Goal: Task Accomplishment & Management: Manage account settings

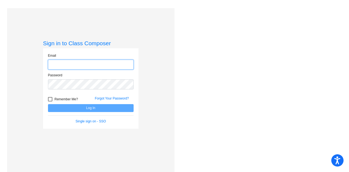
type input "[PERSON_NAME][EMAIL_ADDRESS][PERSON_NAME][DOMAIN_NAME]"
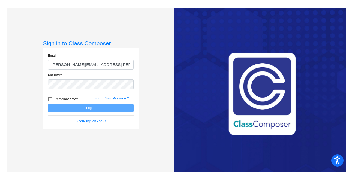
drag, startPoint x: 157, startPoint y: 109, endPoint x: 136, endPoint y: 112, distance: 20.9
click at [157, 110] on div "Sign in to Class Composer Email [EMAIL_ADDRESS][PERSON_NAME][DOMAIN_NAME] Passw…" at bounding box center [90, 94] width 167 height 172
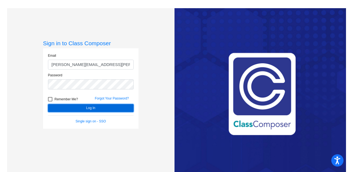
click at [108, 106] on button "Log In" at bounding box center [91, 108] width 86 height 8
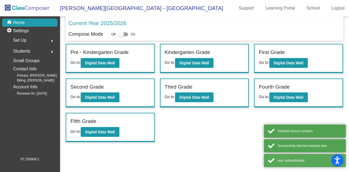
click at [106, 92] on div "Second Grade" at bounding box center [110, 88] width 80 height 10
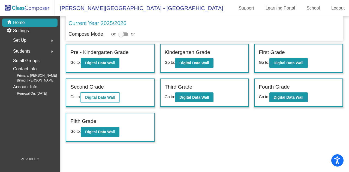
click at [103, 96] on b "Digital Data Wall" at bounding box center [100, 97] width 30 height 4
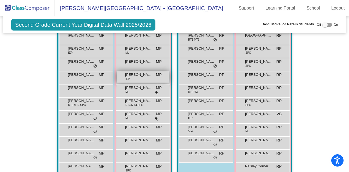
scroll to position [348, 0]
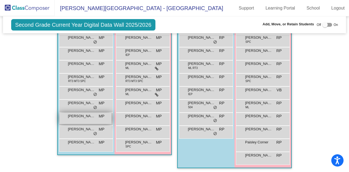
click at [78, 116] on span "[PERSON_NAME]" at bounding box center [81, 115] width 27 height 5
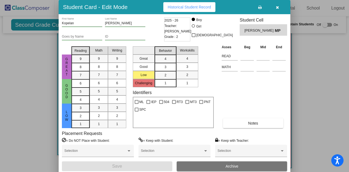
click at [276, 7] on icon "button" at bounding box center [277, 7] width 3 height 4
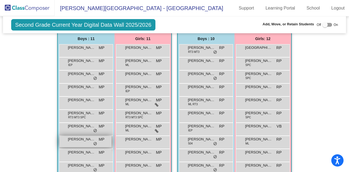
scroll to position [266, 0]
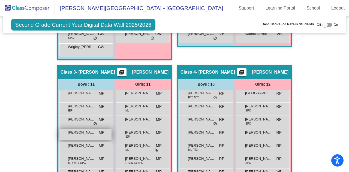
click at [80, 135] on div "[PERSON_NAME] MP lock do_not_disturb_alt" at bounding box center [85, 134] width 52 height 11
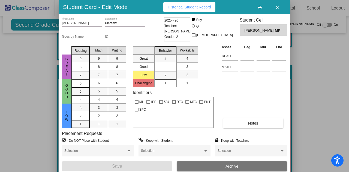
click at [134, 150] on div "= Do NOT Place with Student: Selection = Keep with Student: Selection = Keep wi…" at bounding box center [174, 150] width 225 height 24
click at [128, 151] on div at bounding box center [128, 150] width 3 height 1
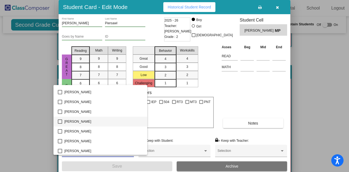
scroll to position [545, 0]
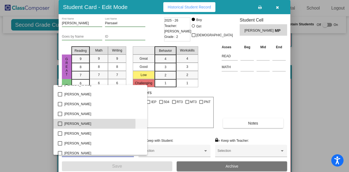
click at [60, 124] on mat-pseudo-checkbox at bounding box center [60, 123] width 4 height 4
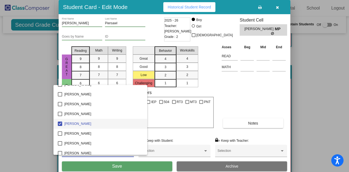
click at [248, 99] on div at bounding box center [174, 86] width 349 height 172
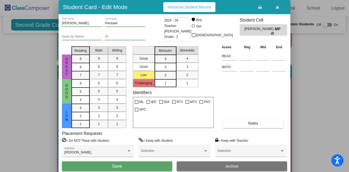
click at [139, 165] on button "Save" at bounding box center [117, 166] width 110 height 10
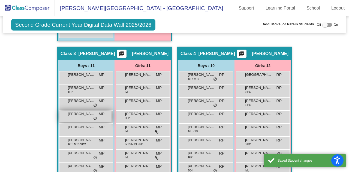
scroll to position [293, 0]
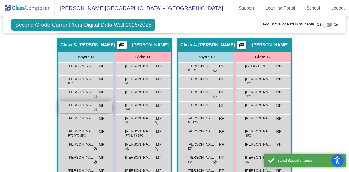
click at [75, 105] on span "[PERSON_NAME]" at bounding box center [81, 104] width 27 height 5
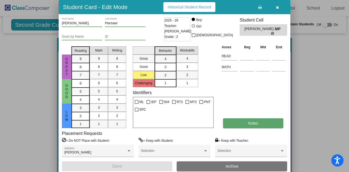
click at [241, 124] on button "Notes" at bounding box center [253, 123] width 60 height 10
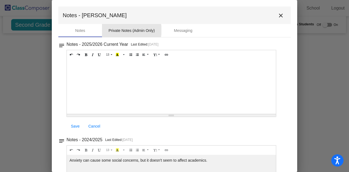
click at [128, 30] on div "Private Notes (Admin Only)" at bounding box center [131, 31] width 46 height 6
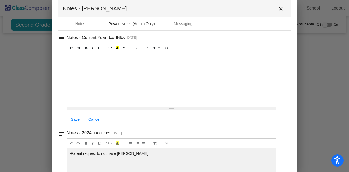
scroll to position [0, 0]
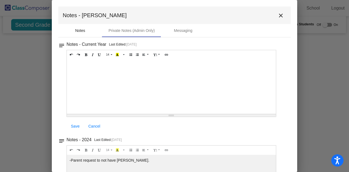
click at [81, 33] on div "Notes" at bounding box center [80, 30] width 44 height 13
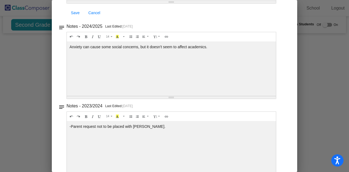
scroll to position [125, 0]
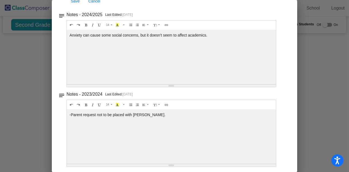
click at [120, 113] on div "-Parent request not to be placed with [PERSON_NAME]." at bounding box center [171, 136] width 209 height 54
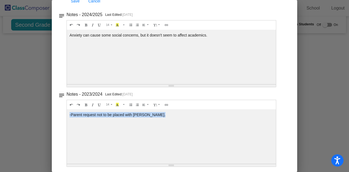
click at [120, 113] on div "-Parent request not to be placed with [PERSON_NAME]." at bounding box center [171, 136] width 209 height 54
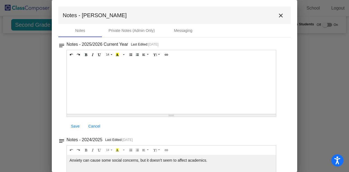
scroll to position [0, 0]
click at [122, 29] on div "Private Notes (Admin Only)" at bounding box center [131, 31] width 46 height 6
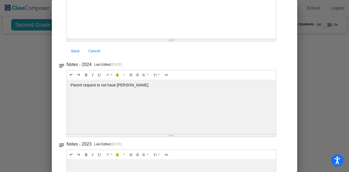
scroll to position [71, 0]
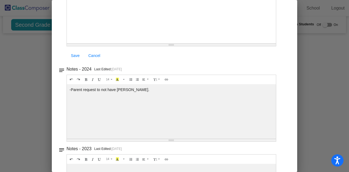
click at [100, 91] on div "-Parent request to not have [PERSON_NAME]." at bounding box center [171, 111] width 209 height 54
click at [151, 98] on div "-Parent request to not have [PERSON_NAME]." at bounding box center [171, 111] width 209 height 54
drag, startPoint x: 74, startPoint y: 88, endPoint x: 181, endPoint y: 88, distance: 107.3
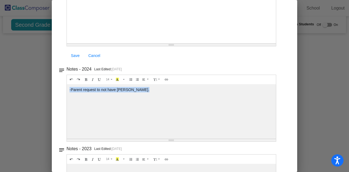
click at [181, 88] on div "-Parent request to not have [PERSON_NAME]." at bounding box center [171, 111] width 209 height 54
drag, startPoint x: 164, startPoint y: 91, endPoint x: 153, endPoint y: 92, distance: 12.0
click at [164, 91] on div "-Parent request to not have [PERSON_NAME]." at bounding box center [171, 111] width 209 height 54
click at [136, 89] on div "-Parent request to not have [PERSON_NAME]." at bounding box center [171, 111] width 209 height 54
drag, startPoint x: 163, startPoint y: 87, endPoint x: 68, endPoint y: 89, distance: 94.8
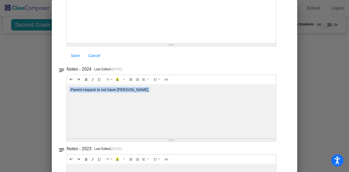
click at [68, 89] on div "-Parent request to not have [PERSON_NAME]." at bounding box center [171, 111] width 209 height 54
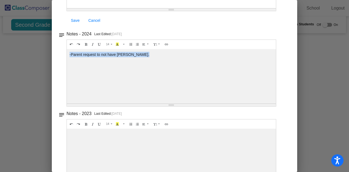
scroll to position [125, 0]
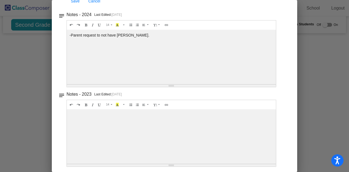
click at [117, 120] on div at bounding box center [171, 136] width 209 height 54
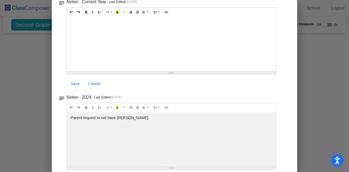
scroll to position [16, 0]
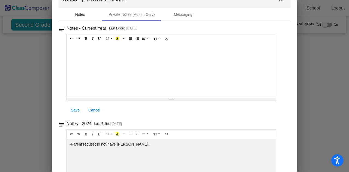
click at [79, 12] on div "Notes" at bounding box center [80, 15] width 10 height 6
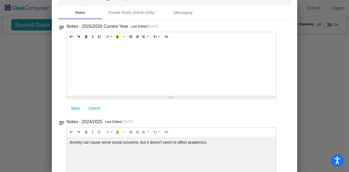
scroll to position [0, 0]
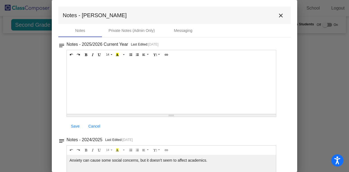
click at [122, 76] on div at bounding box center [171, 86] width 209 height 54
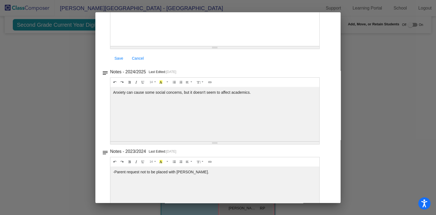
scroll to position [106, 0]
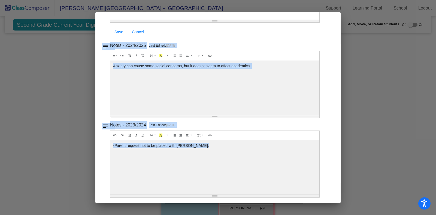
drag, startPoint x: 329, startPoint y: 202, endPoint x: 328, endPoint y: 208, distance: 5.8
click at [328, 172] on div "Student Card - Edit Mode Historical Student Record [PERSON_NAME] First Name [PE…" at bounding box center [218, 107] width 436 height 215
click at [323, 172] on div "Notes - 2023/2024 Last Edited: [DATE] 14 8 9 10 11 12 14 18 24 36 Background Co…" at bounding box center [220, 159] width 220 height 76
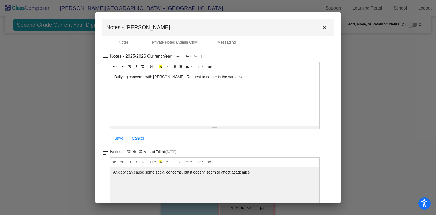
scroll to position [0, 0]
click at [117, 137] on span "Save" at bounding box center [118, 138] width 9 height 4
click at [321, 28] on mat-icon "close" at bounding box center [324, 28] width 7 height 7
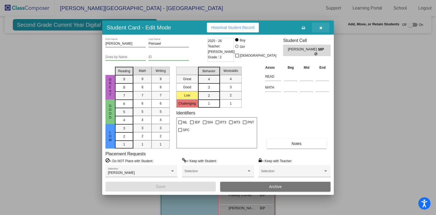
click at [321, 28] on icon "button" at bounding box center [320, 28] width 3 height 4
